Goal: Check status

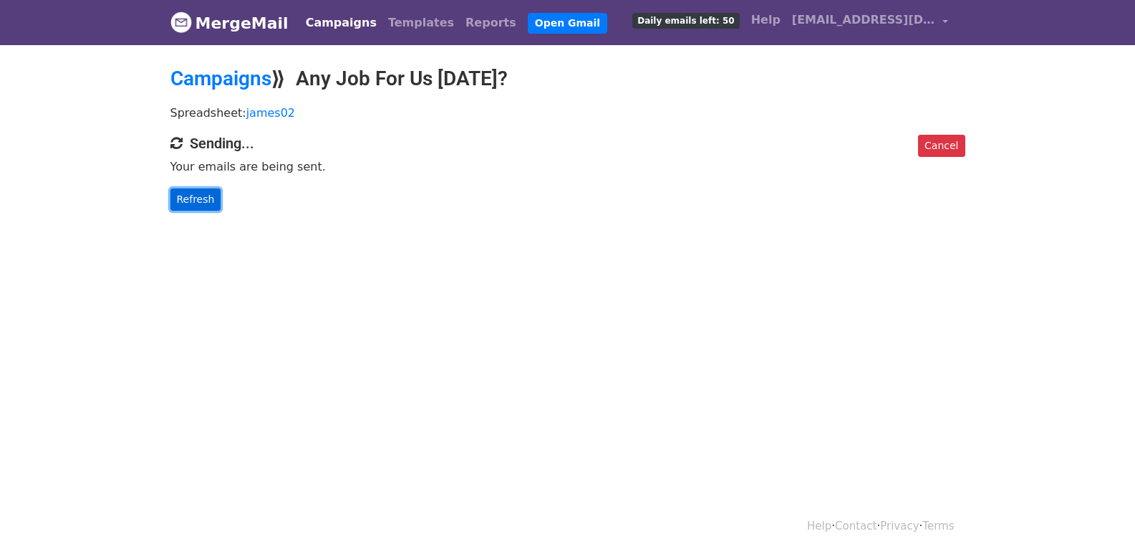
click at [203, 198] on link "Refresh" at bounding box center [196, 199] width 51 height 22
click at [196, 202] on link "Refresh" at bounding box center [196, 199] width 51 height 22
